Goal: Information Seeking & Learning: Understand process/instructions

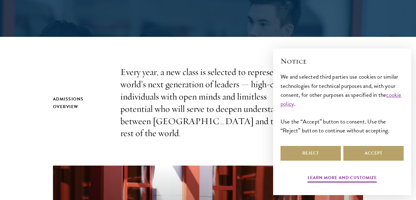
scroll to position [185, 0]
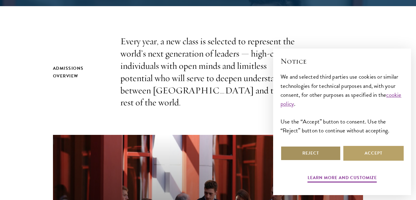
click at [318, 161] on button "Reject" at bounding box center [311, 153] width 60 height 15
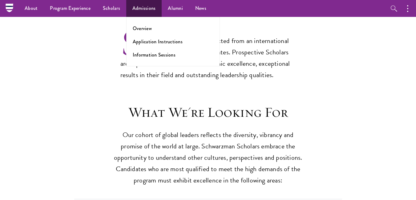
scroll to position [370, 0]
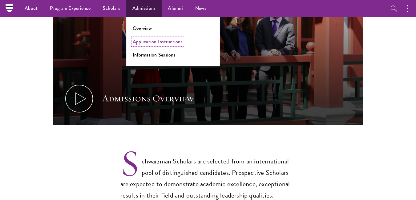
click at [156, 41] on link "Application Instructions" at bounding box center [158, 41] width 50 height 7
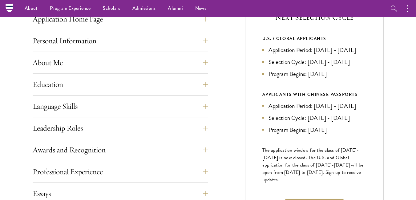
scroll to position [246, 0]
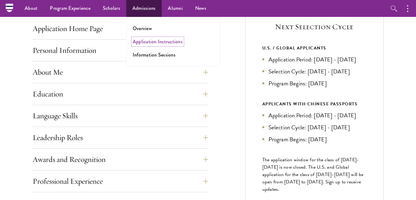
click at [152, 42] on link "Application Instructions" at bounding box center [158, 41] width 50 height 7
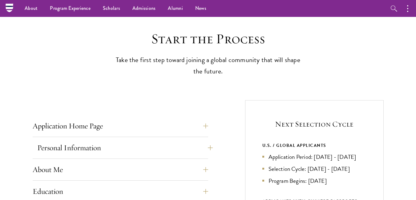
scroll to position [31, 0]
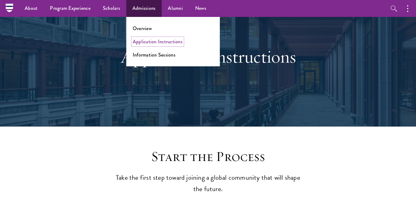
click at [144, 40] on link "Application Instructions" at bounding box center [158, 41] width 50 height 7
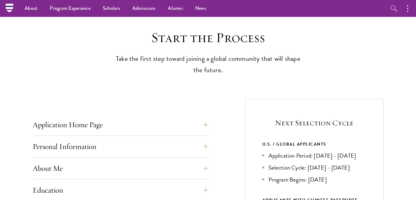
scroll to position [123, 0]
